Goal: Task Accomplishment & Management: Use online tool/utility

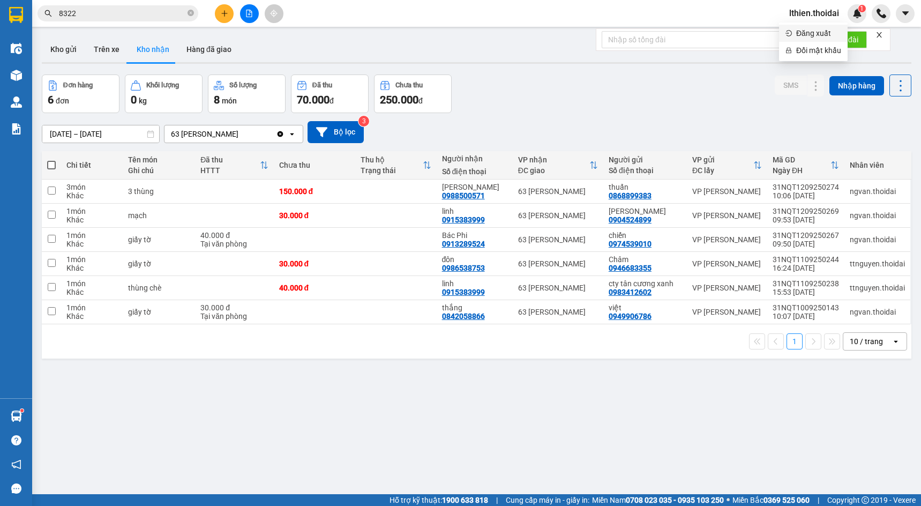
click at [803, 35] on span "Đăng xuất" at bounding box center [818, 33] width 45 height 12
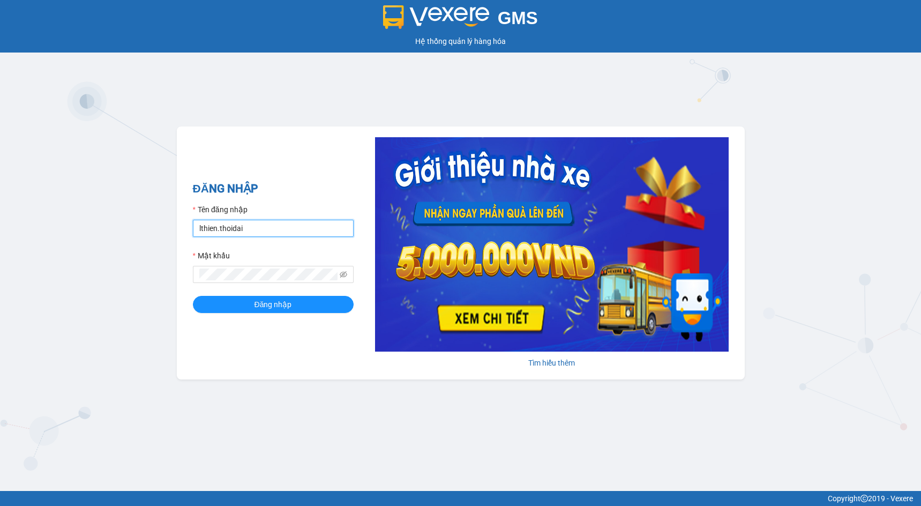
click at [308, 234] on input "lthien.thoidai" at bounding box center [273, 228] width 161 height 17
type input "thaiha.thoidai"
click at [270, 303] on span "Đăng nhập" at bounding box center [274, 305] width 38 height 12
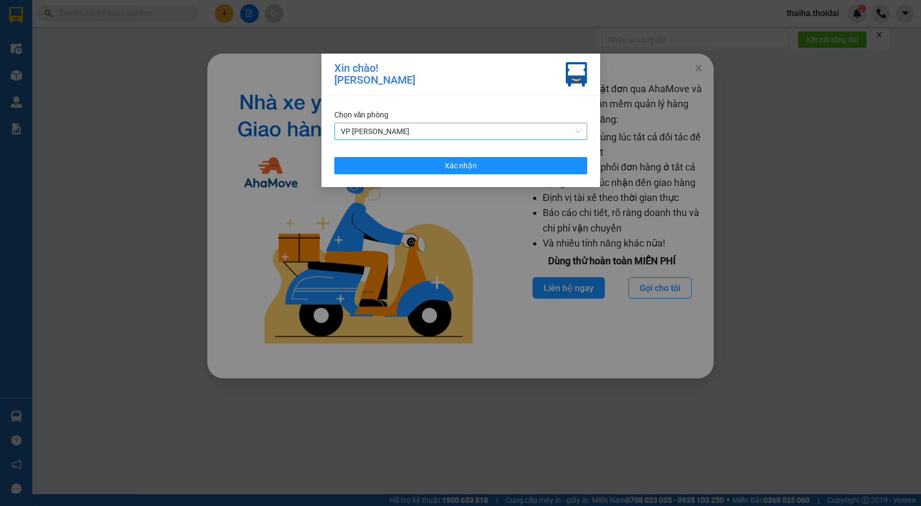
click at [368, 132] on span "VP [PERSON_NAME]" at bounding box center [461, 131] width 240 height 16
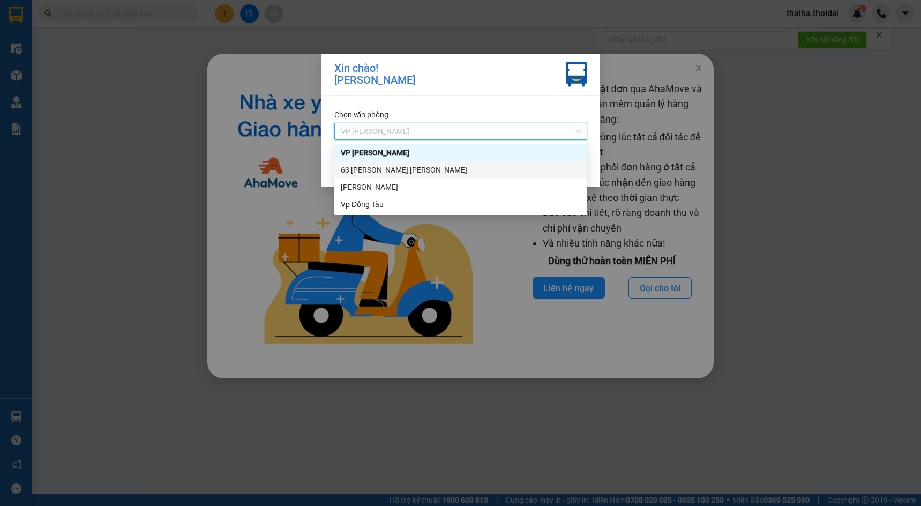
click at [372, 167] on div "63 [PERSON_NAME]" at bounding box center [461, 170] width 240 height 12
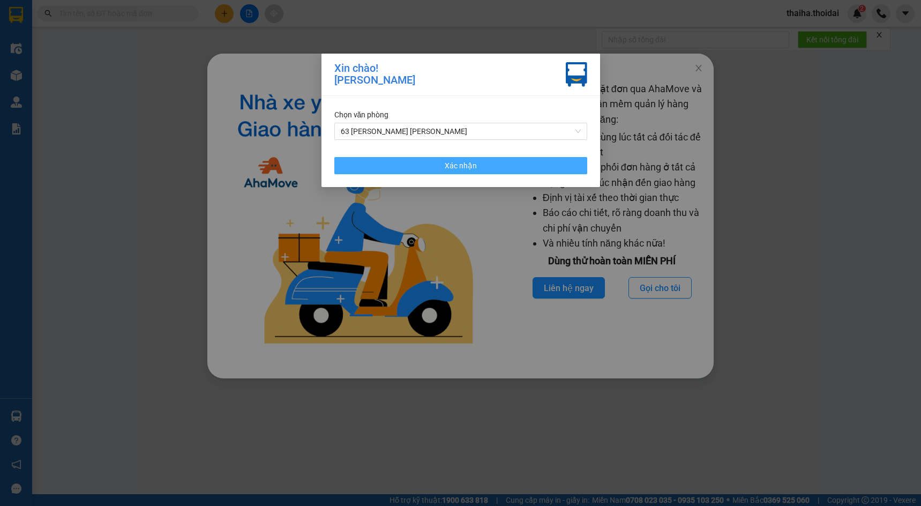
click at [372, 167] on button "Xác nhận" at bounding box center [460, 165] width 253 height 17
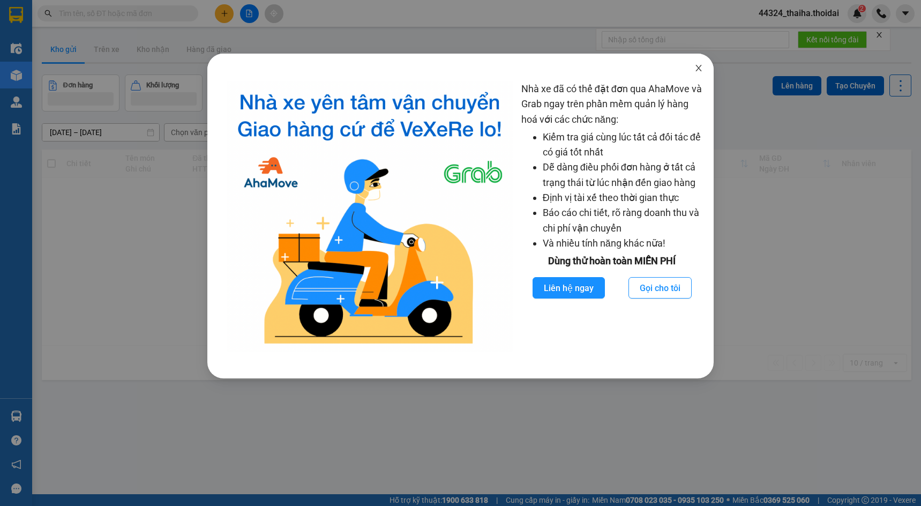
click at [697, 68] on icon "close" at bounding box center [699, 68] width 9 height 9
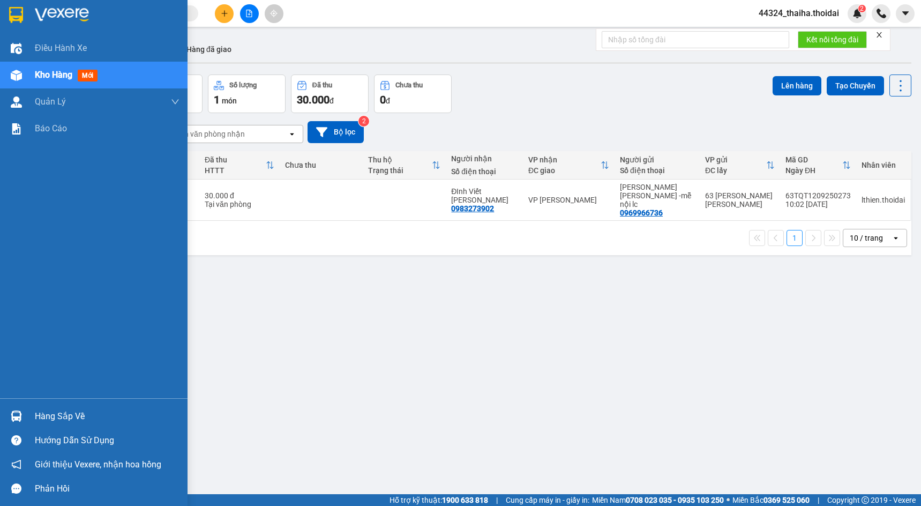
click at [26, 412] on div "Hàng sắp về" at bounding box center [94, 416] width 188 height 24
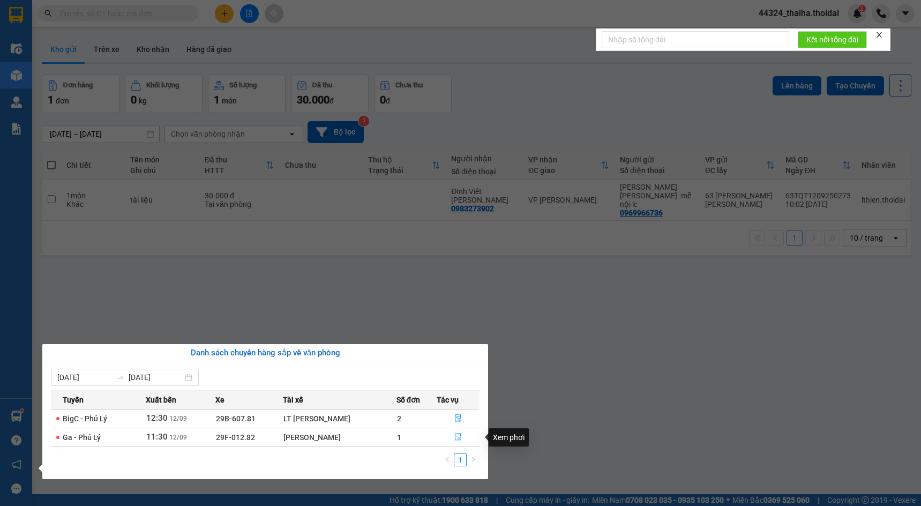
click at [461, 436] on button "button" at bounding box center [458, 437] width 42 height 17
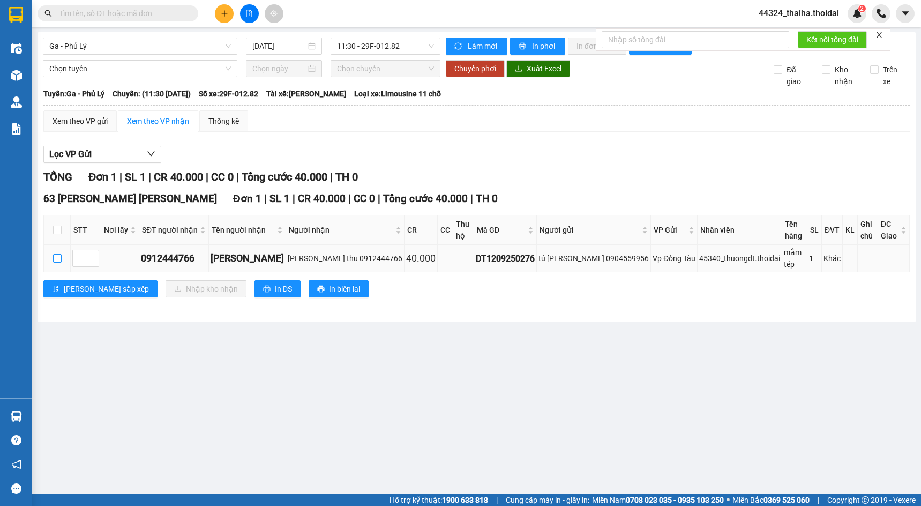
click at [61, 254] on input "checkbox" at bounding box center [57, 258] width 9 height 9
checkbox input "true"
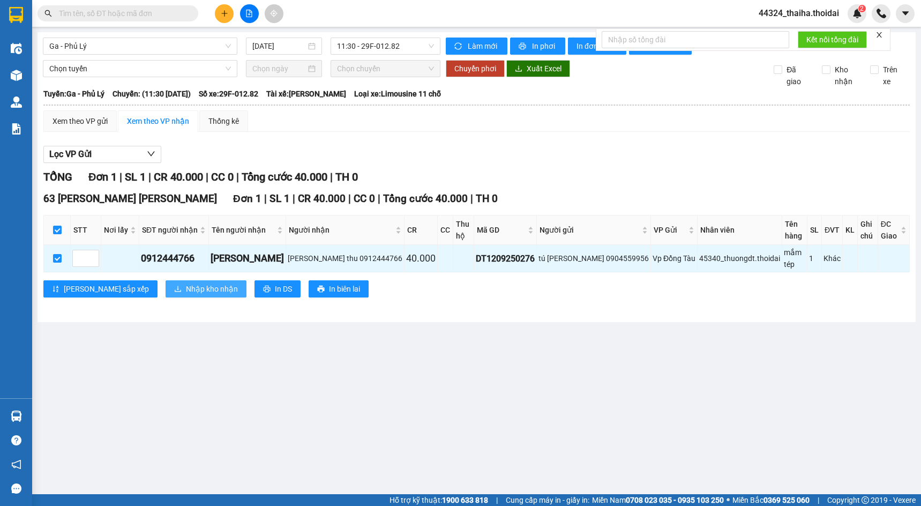
click at [166, 280] on button "Nhập kho nhận" at bounding box center [206, 288] width 81 height 17
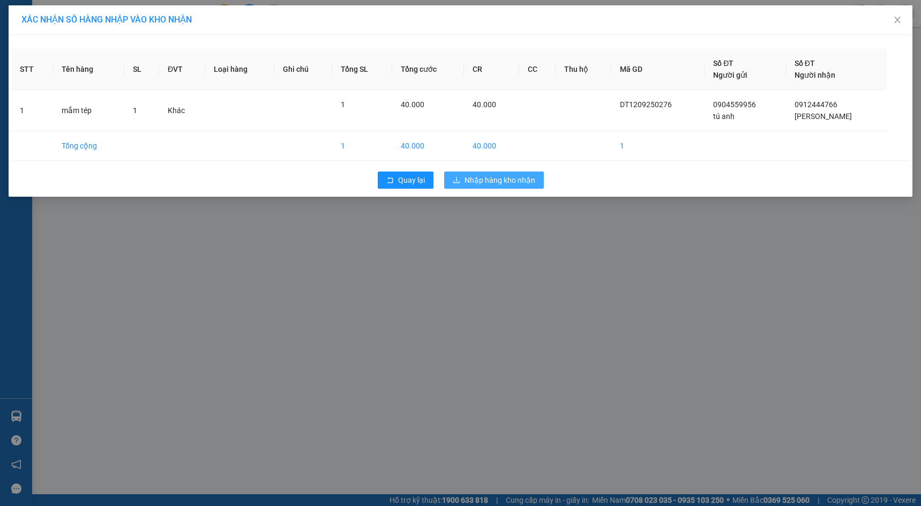
click at [501, 177] on span "Nhập hàng kho nhận" at bounding box center [500, 180] width 71 height 12
